Goal: Task Accomplishment & Management: Manage account settings

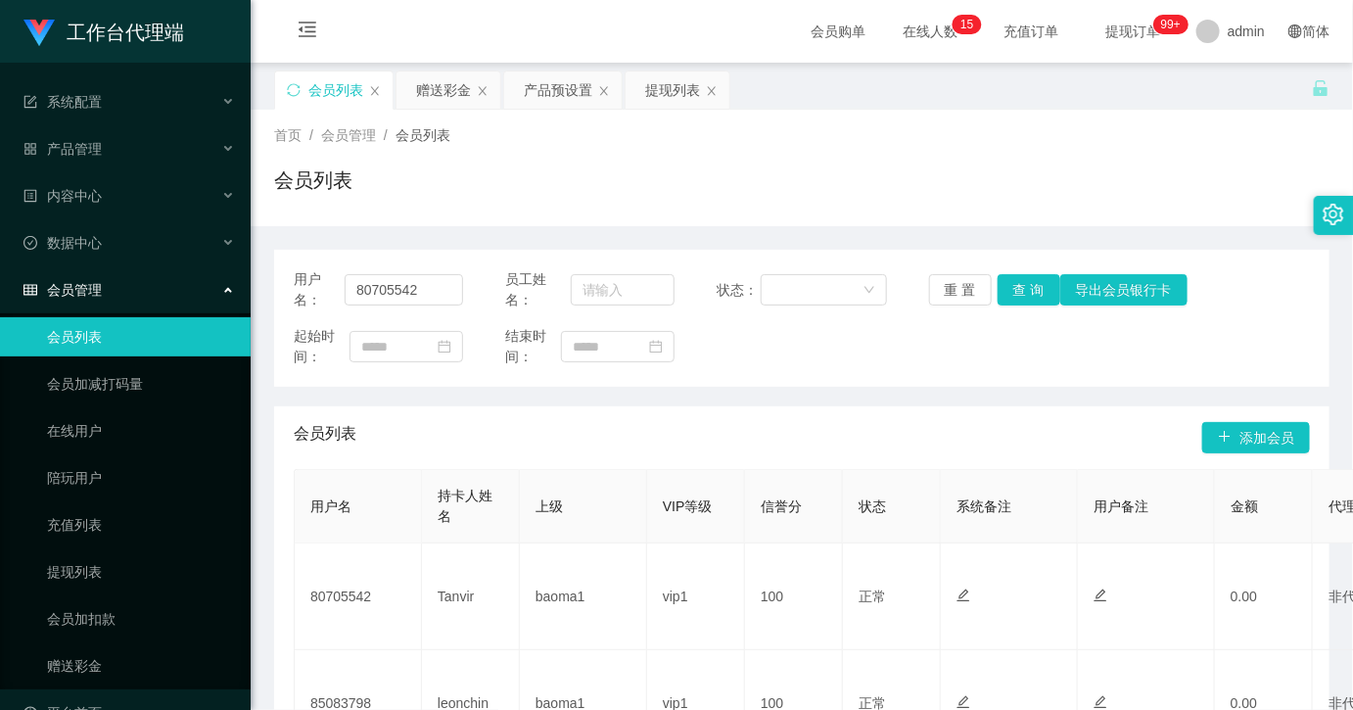
scroll to position [0, 491]
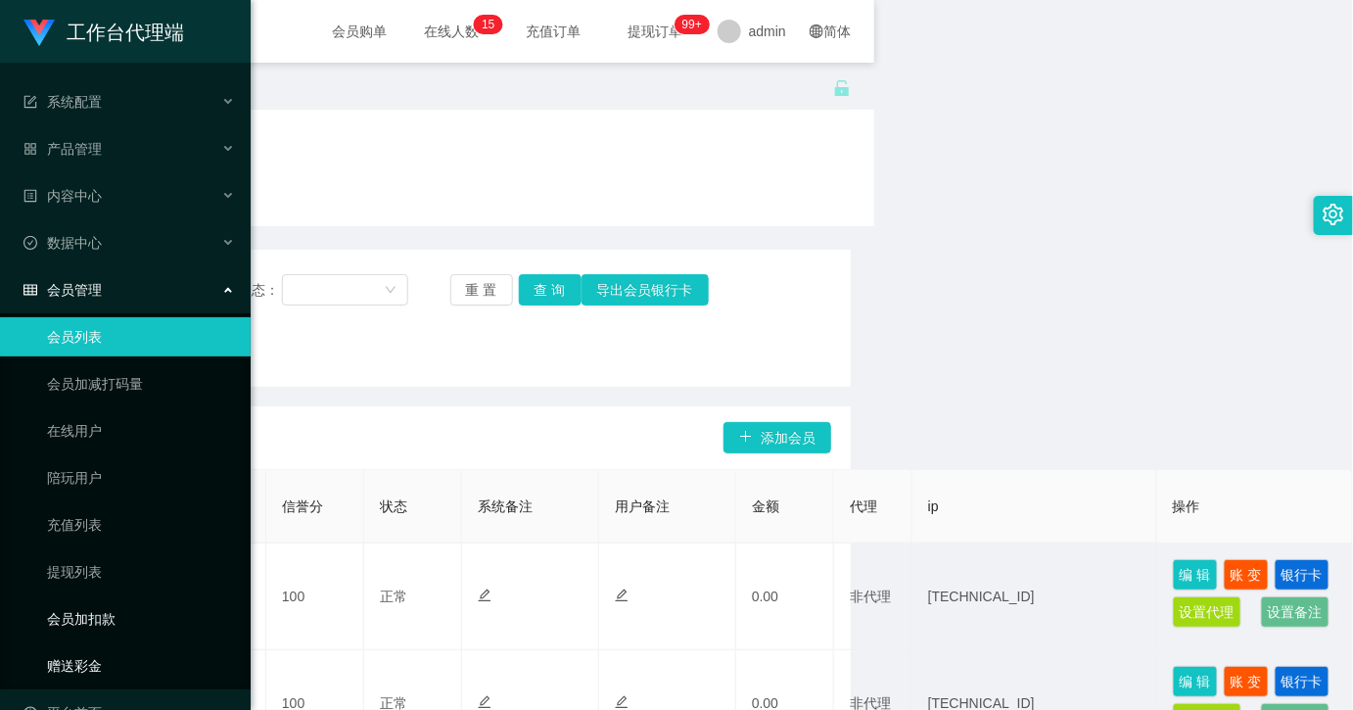
click at [69, 667] on link "赠送彩金" at bounding box center [141, 665] width 188 height 39
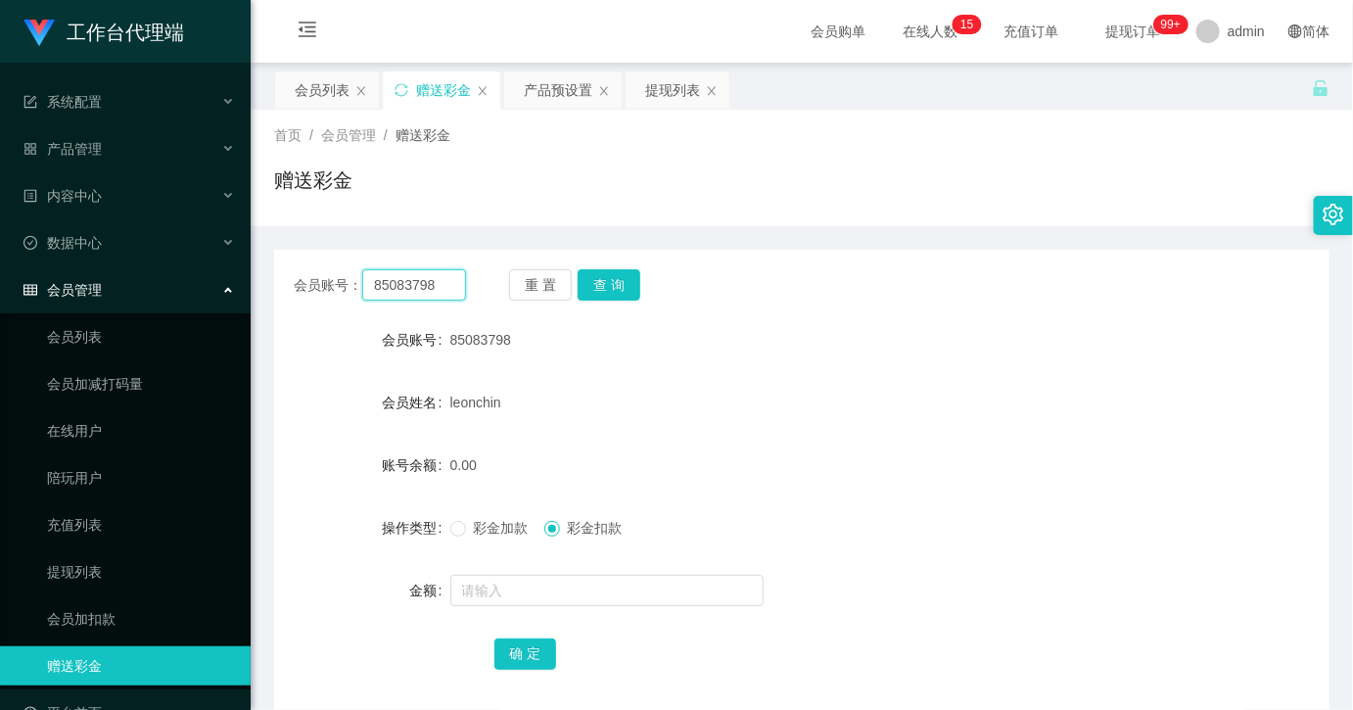
click at [431, 291] on input "85083798" at bounding box center [414, 284] width 104 height 31
paste input "Roy1424"
type input "Roy1424"
click at [615, 272] on button "查 询" at bounding box center [609, 284] width 63 height 31
click at [480, 530] on span "彩金加款" at bounding box center [501, 528] width 70 height 16
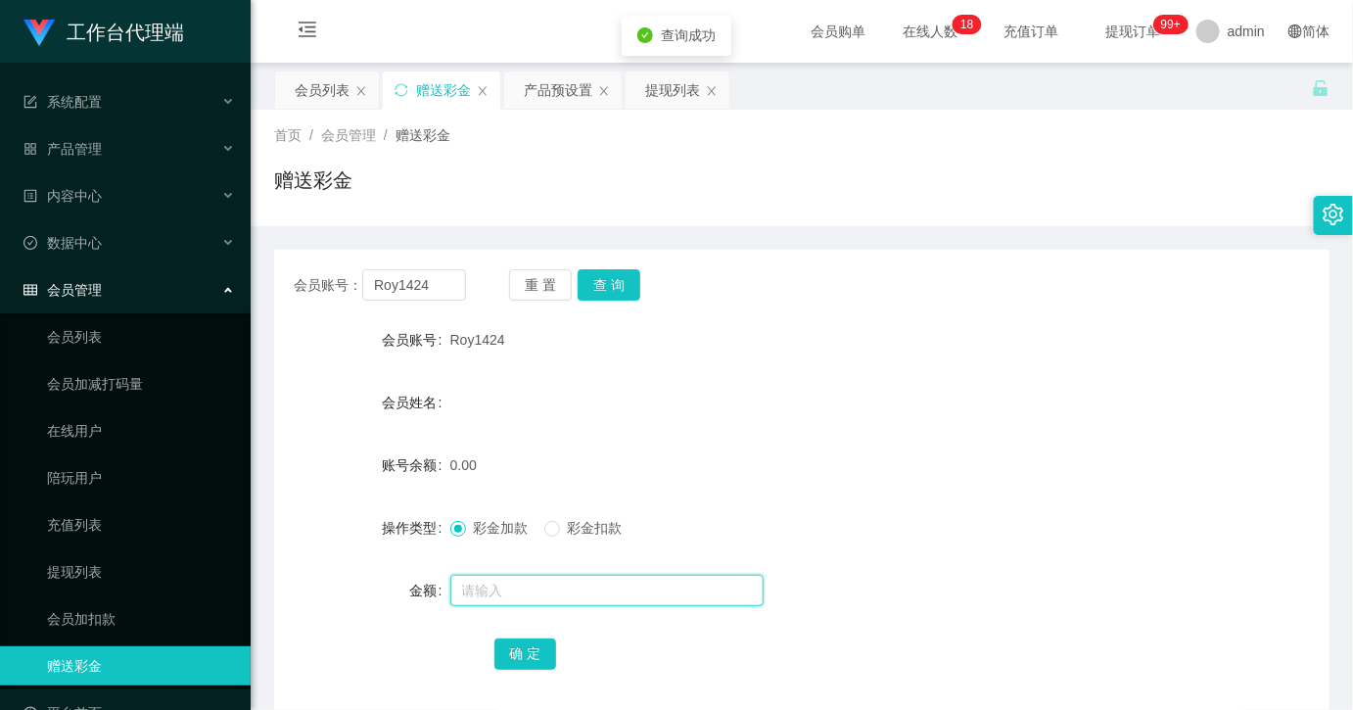
click at [550, 600] on input "text" at bounding box center [606, 590] width 313 height 31
type input "100"
drag, startPoint x: 522, startPoint y: 661, endPoint x: 543, endPoint y: 631, distance: 36.4
click at [522, 661] on button "确 定" at bounding box center [525, 653] width 63 height 31
click at [514, 96] on div "产品预设置" at bounding box center [562, 89] width 117 height 37
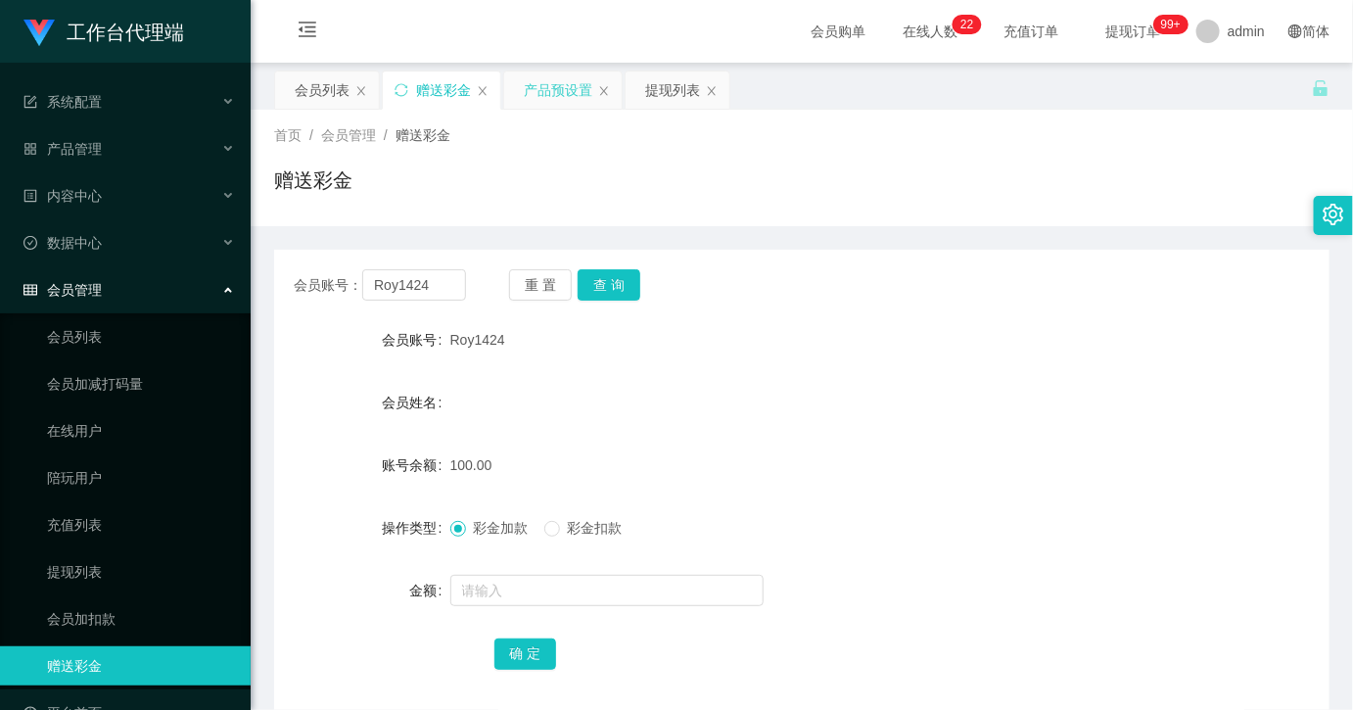
click at [536, 90] on div "产品预设置" at bounding box center [558, 89] width 69 height 37
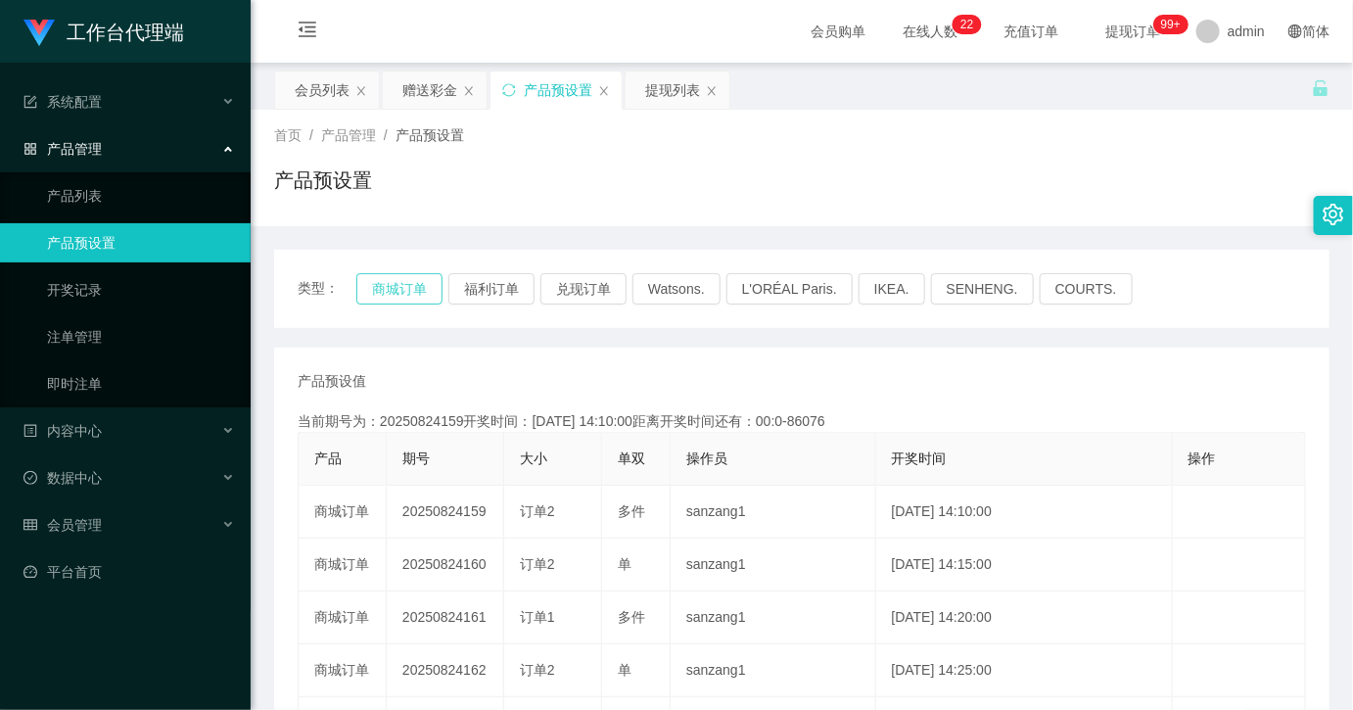
click at [411, 289] on button "商城订单" at bounding box center [399, 288] width 86 height 31
click at [424, 94] on div "赠送彩金" at bounding box center [429, 89] width 55 height 37
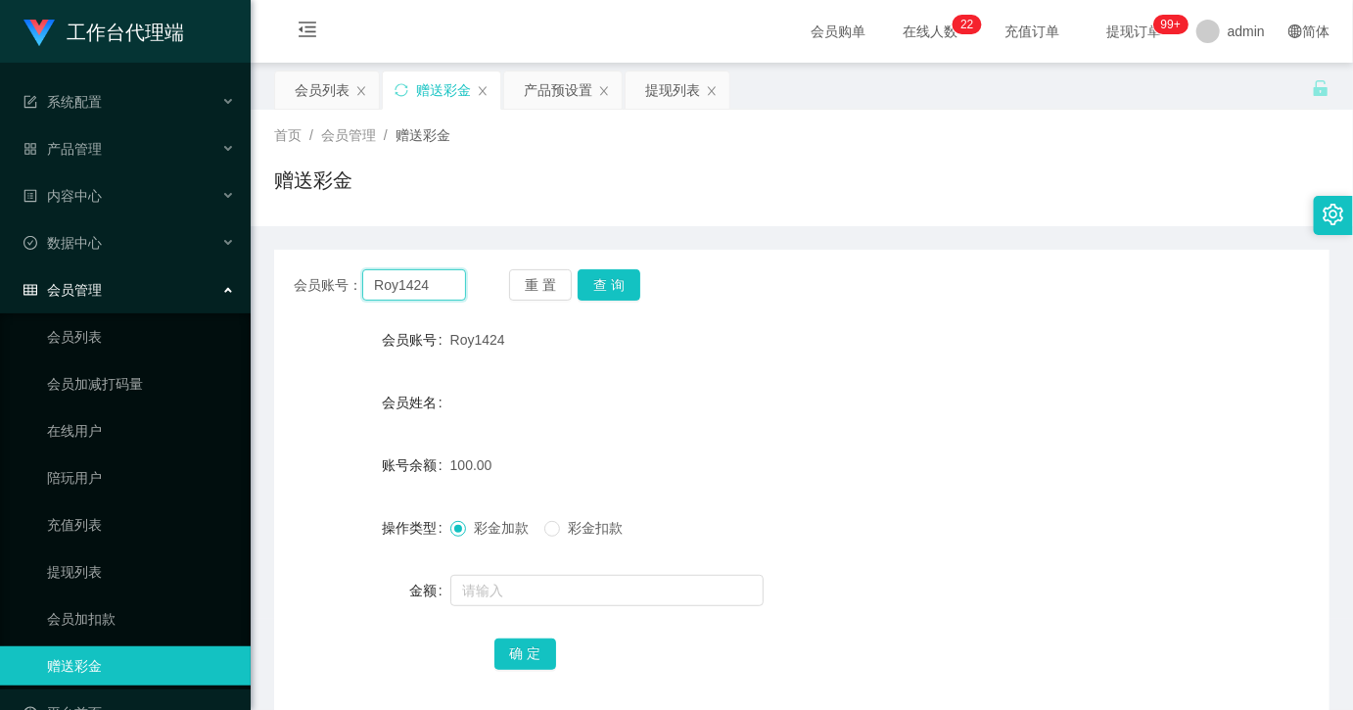
click at [437, 289] on input "Roy1424" at bounding box center [414, 284] width 104 height 31
click at [620, 279] on button "查 询" at bounding box center [609, 284] width 63 height 31
click at [421, 287] on input "Roy1424" at bounding box center [414, 284] width 104 height 31
click at [615, 271] on button "查 询" at bounding box center [609, 284] width 63 height 31
click at [599, 280] on button "查 询" at bounding box center [609, 284] width 63 height 31
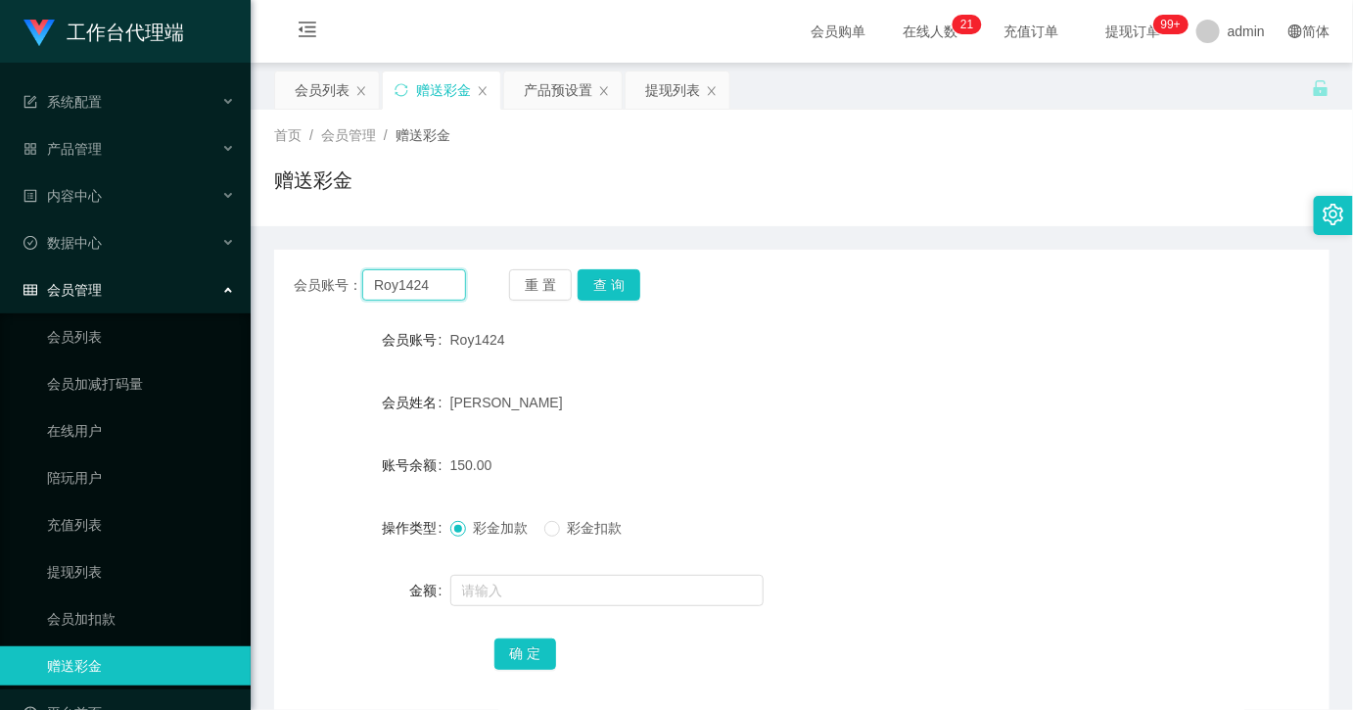
click at [407, 292] on input "Roy1424" at bounding box center [414, 284] width 104 height 31
click at [625, 279] on button "查 询" at bounding box center [609, 284] width 63 height 31
click at [622, 286] on button "查 询" at bounding box center [609, 284] width 63 height 31
click at [622, 294] on button "查 询" at bounding box center [609, 284] width 63 height 31
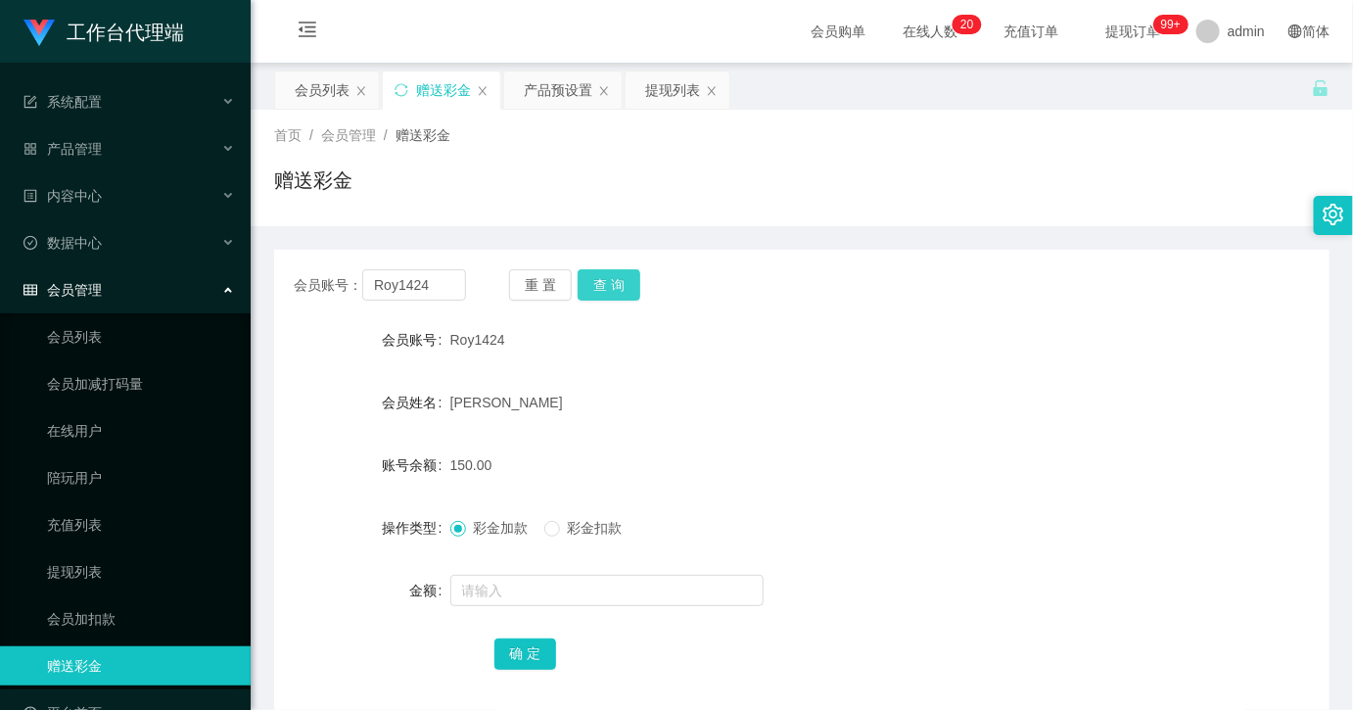
click at [622, 294] on button "查 询" at bounding box center [609, 284] width 63 height 31
click at [619, 291] on button "查 询" at bounding box center [609, 284] width 63 height 31
click at [609, 292] on button "查 询" at bounding box center [609, 284] width 63 height 31
click at [612, 284] on button "查 询" at bounding box center [609, 284] width 63 height 31
click at [629, 264] on div "会员账号： Roy1424 重 置 查 询 会员账号 Roy1424 会员姓名 [PERSON_NAME] 账号余额 150.00 操作类型 彩金加款 彩金扣…" at bounding box center [801, 483] width 1055 height 466
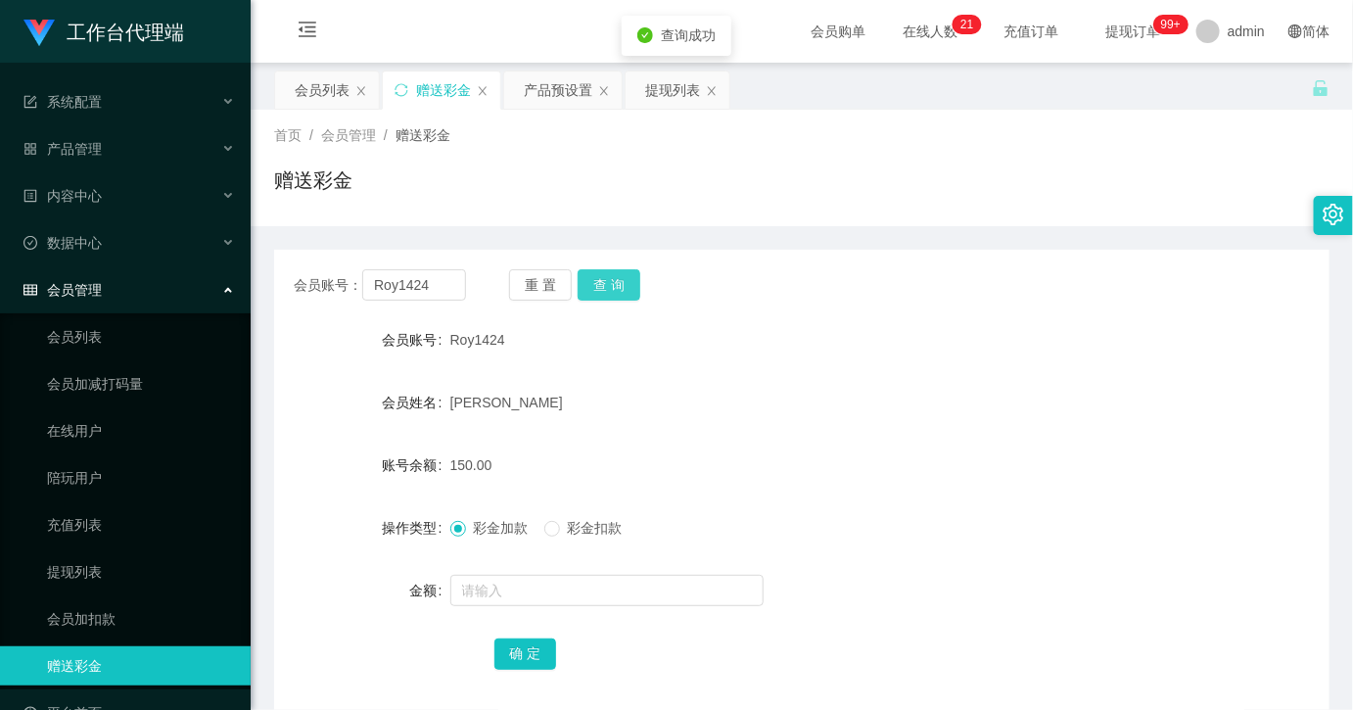
click at [615, 282] on button "查 询" at bounding box center [609, 284] width 63 height 31
click at [767, 276] on div "会员账号： Roy1424 重 置 查 询" at bounding box center [801, 284] width 1055 height 31
click at [628, 287] on button "查 询" at bounding box center [609, 284] width 63 height 31
click at [752, 285] on div "会员账号： Roy1424 重 置 查 询" at bounding box center [801, 284] width 1055 height 31
click at [607, 287] on button "查 询" at bounding box center [609, 284] width 63 height 31
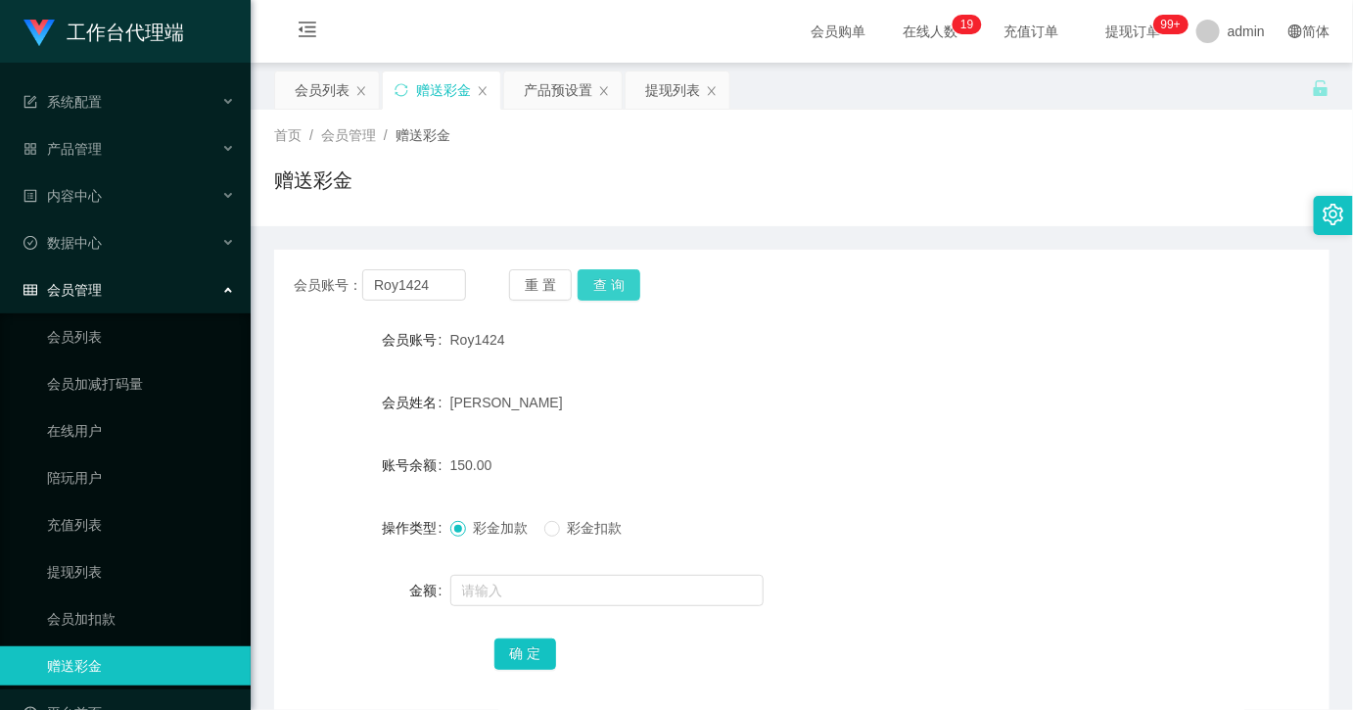
click at [598, 285] on button "查 询" at bounding box center [609, 284] width 63 height 31
click at [618, 290] on button "查 询" at bounding box center [609, 284] width 63 height 31
drag, startPoint x: 622, startPoint y: 284, endPoint x: 634, endPoint y: 284, distance: 12.7
click at [622, 284] on button "查 询" at bounding box center [609, 284] width 63 height 31
click at [609, 294] on button "查 询" at bounding box center [609, 284] width 63 height 31
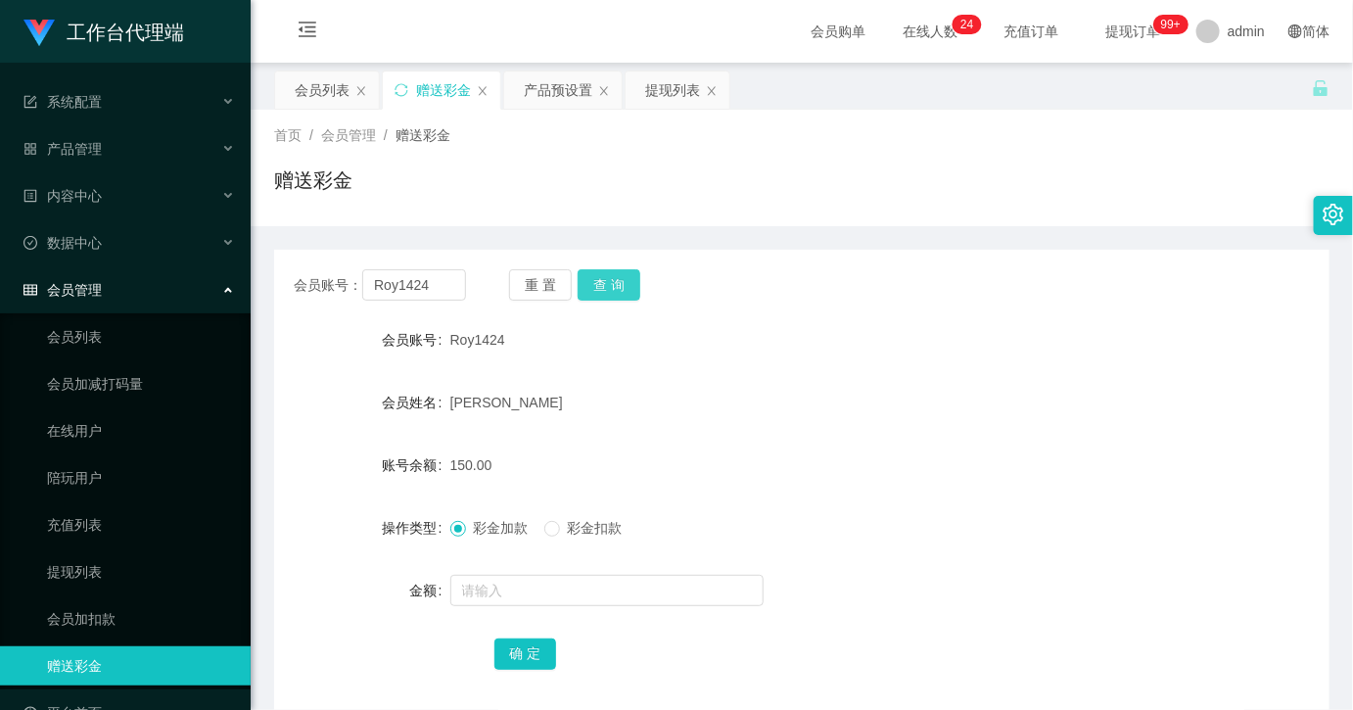
click at [620, 276] on button "查 询" at bounding box center [609, 284] width 63 height 31
click at [622, 296] on button "查 询" at bounding box center [609, 284] width 63 height 31
click at [443, 227] on div "会员账号： Roy1424 重 置 查 询 会员账号 Roy1424 会员姓名 [PERSON_NAME] 账号余额 150.00 操作类型 彩金加款 彩金扣…" at bounding box center [801, 471] width 1055 height 490
click at [441, 286] on input "Roy1424" at bounding box center [414, 284] width 104 height 31
click at [620, 275] on button "查 询" at bounding box center [609, 284] width 63 height 31
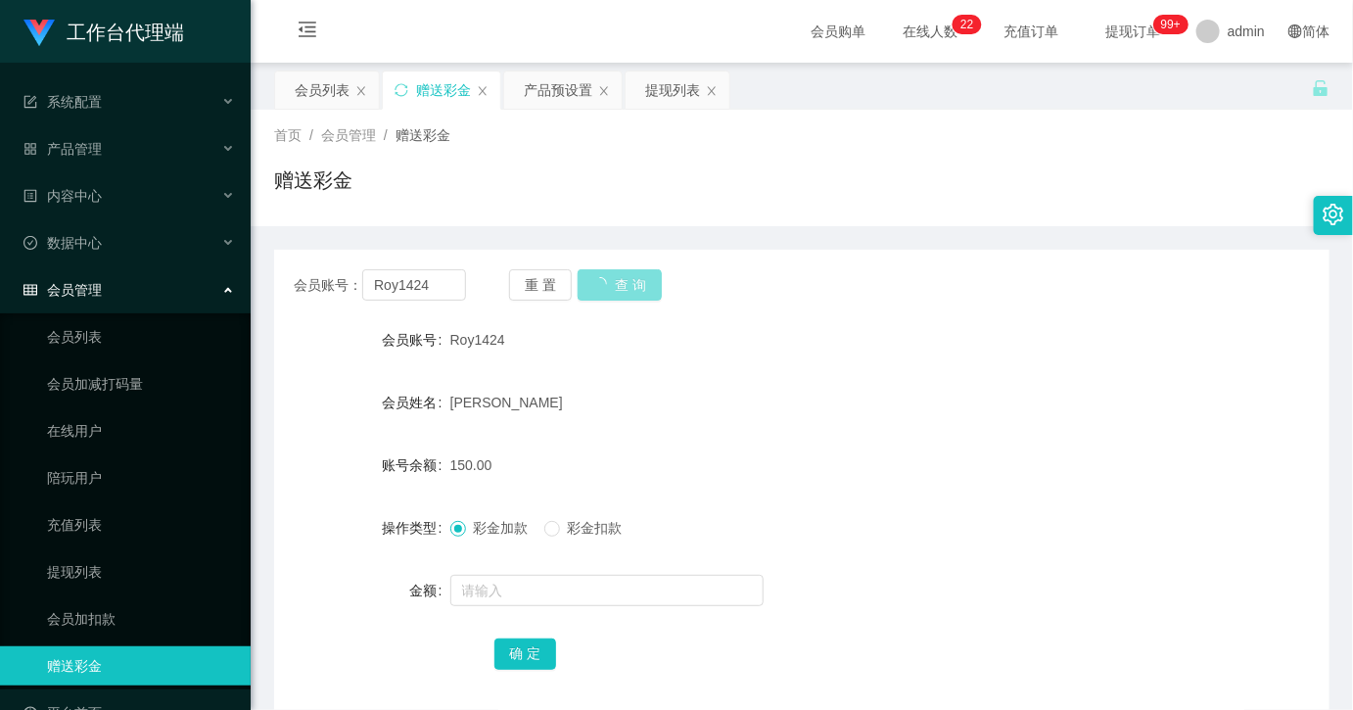
click at [620, 275] on button "查 询" at bounding box center [620, 284] width 84 height 31
click at [443, 279] on input "Roy1424" at bounding box center [414, 284] width 104 height 31
click at [599, 279] on button "查 询" at bounding box center [609, 284] width 63 height 31
click at [667, 103] on div "提现列表" at bounding box center [672, 89] width 55 height 37
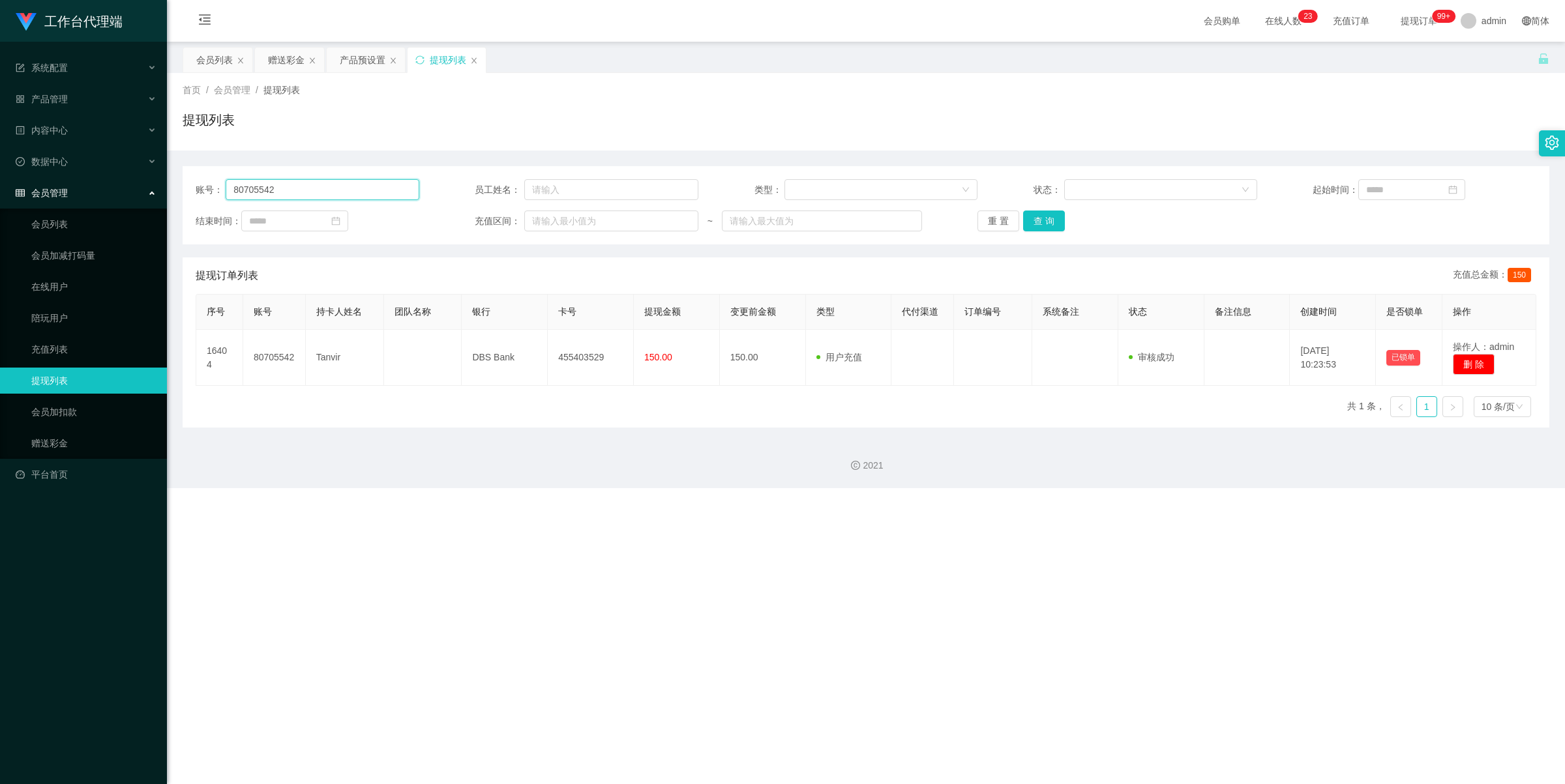
drag, startPoint x: 338, startPoint y: 193, endPoint x: 468, endPoint y: 196, distance: 130.0
click at [338, 192] on input "80705542" at bounding box center [322, 189] width 193 height 21
paste input "Roy1424"
type input "Roy1424"
click at [900, 216] on button "查 询" at bounding box center [1044, 220] width 42 height 21
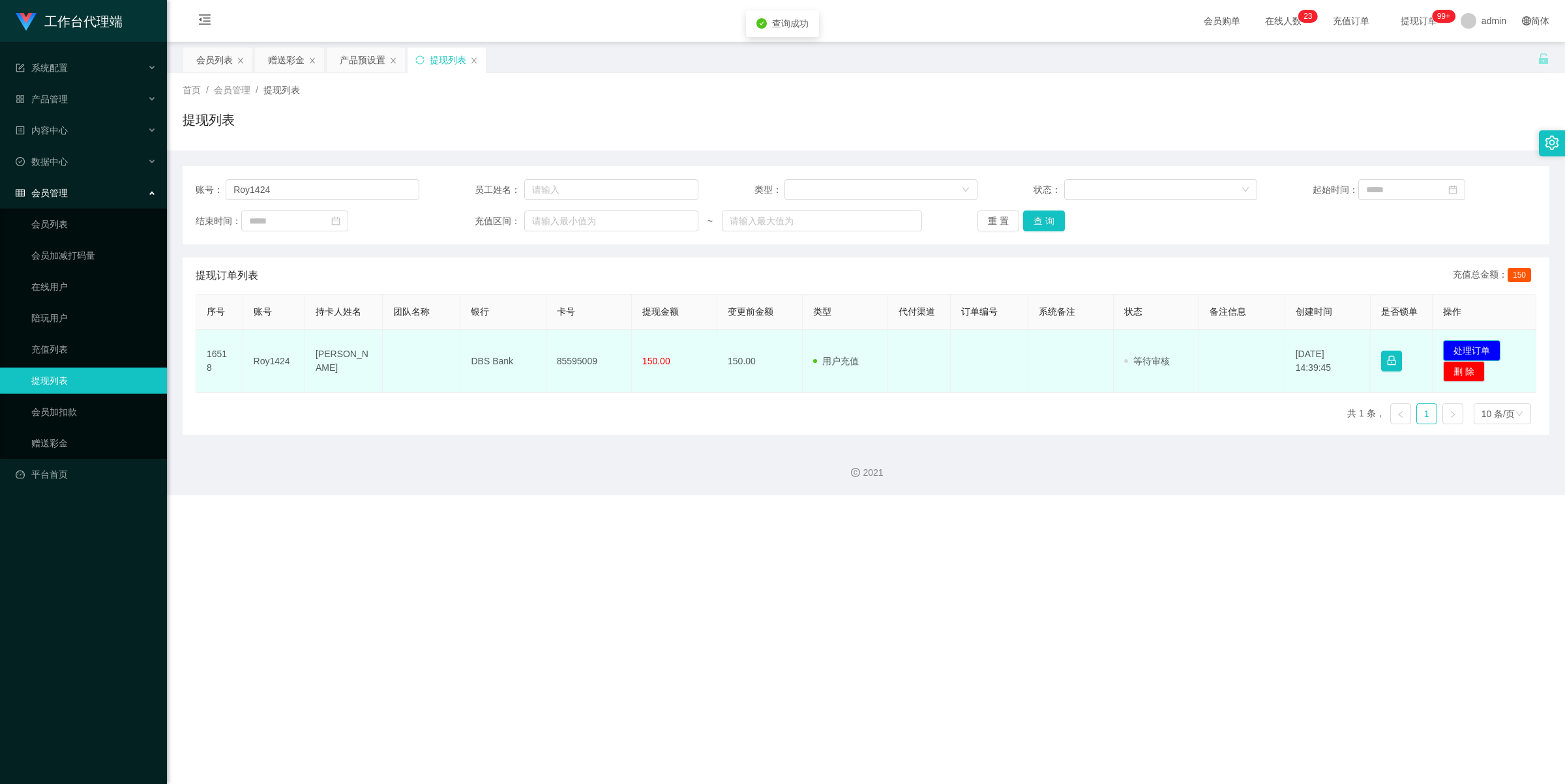
click at [900, 346] on button "处理订单" at bounding box center [1472, 350] width 57 height 21
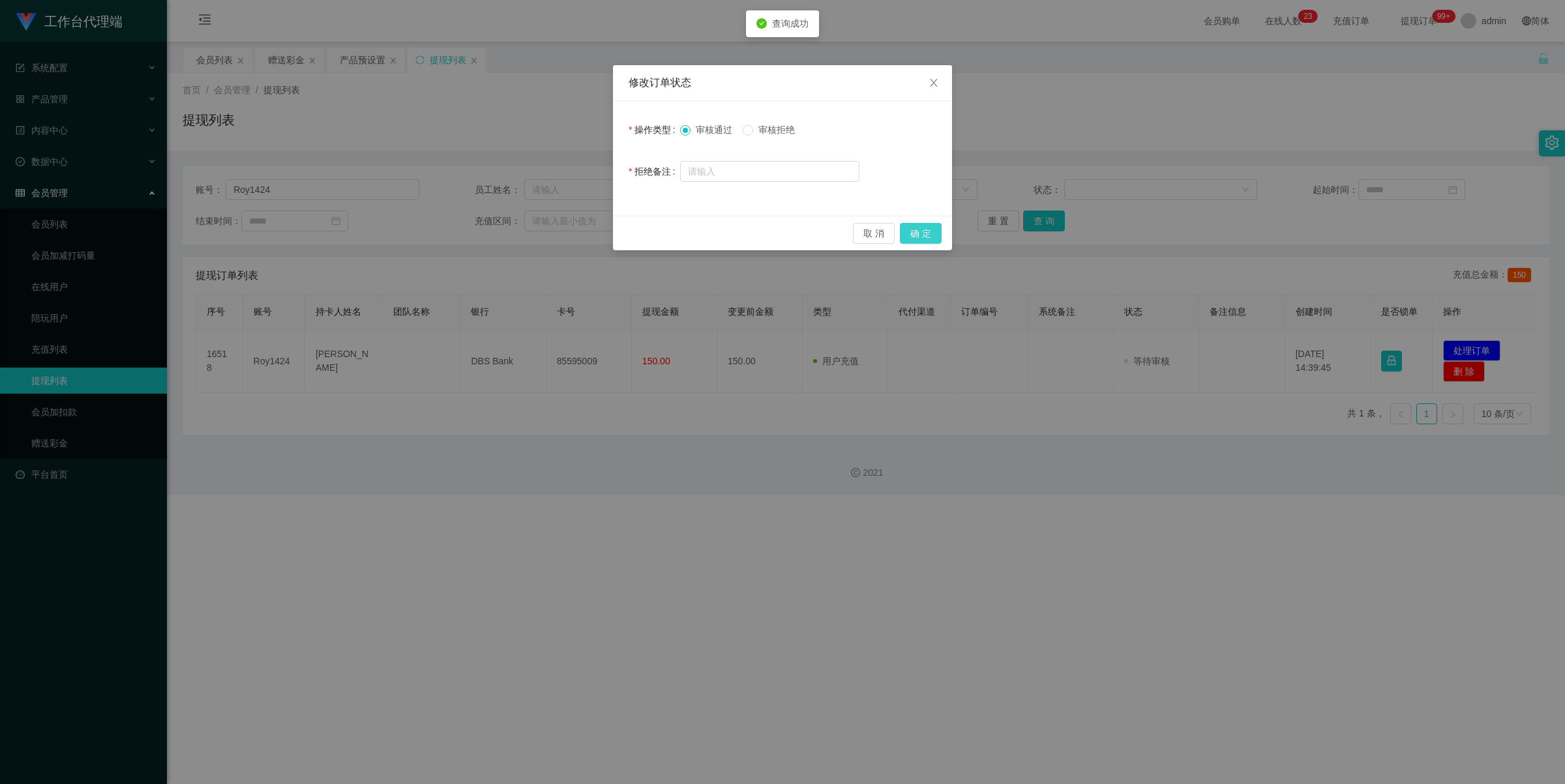
click at [900, 227] on button "确 定" at bounding box center [920, 233] width 42 height 21
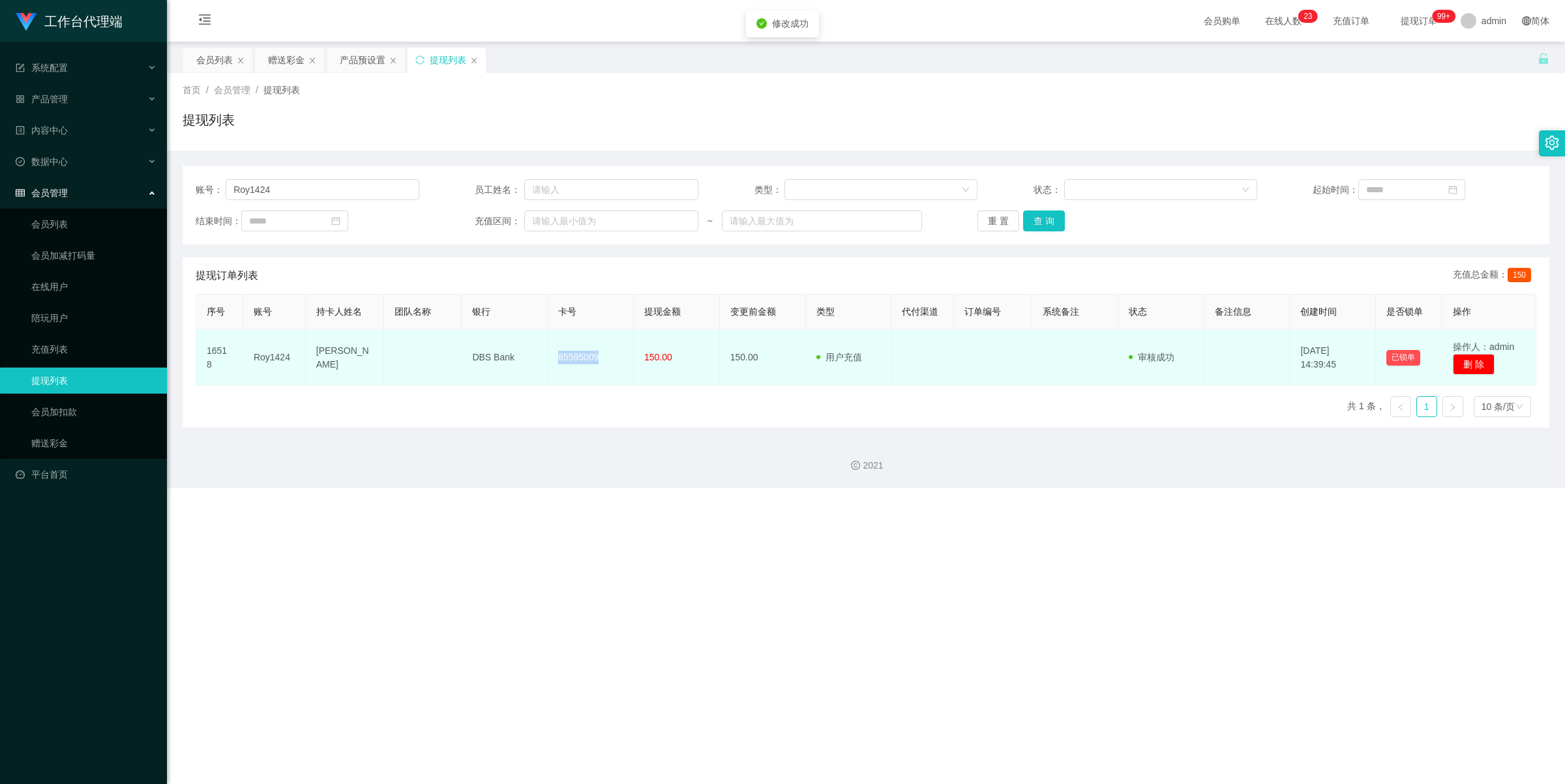
drag, startPoint x: 543, startPoint y: 354, endPoint x: 619, endPoint y: 358, distance: 76.1
click at [619, 358] on tr "16518 Roy1424 Spencer DBS Bank 85595009 150.00 150.00 用户充值 人工扣款 审核驳回 审核成功 等待审核 …" at bounding box center [866, 357] width 1340 height 56
copy tr "85595009"
